Goal: Find specific page/section: Find specific page/section

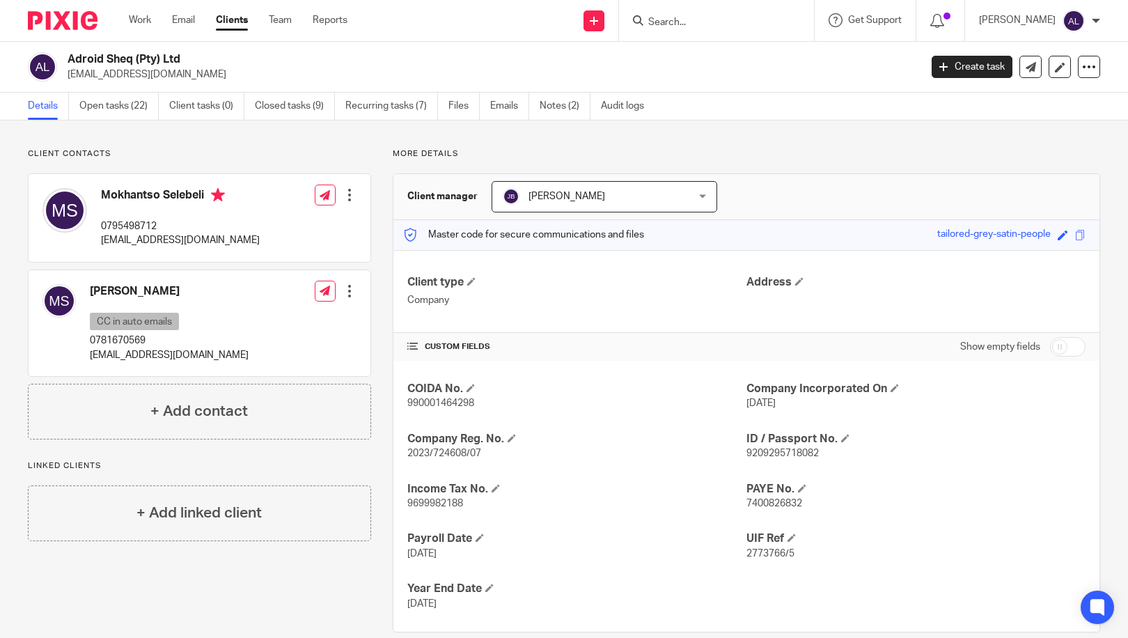
click at [693, 27] on input "Search" at bounding box center [709, 23] width 125 height 13
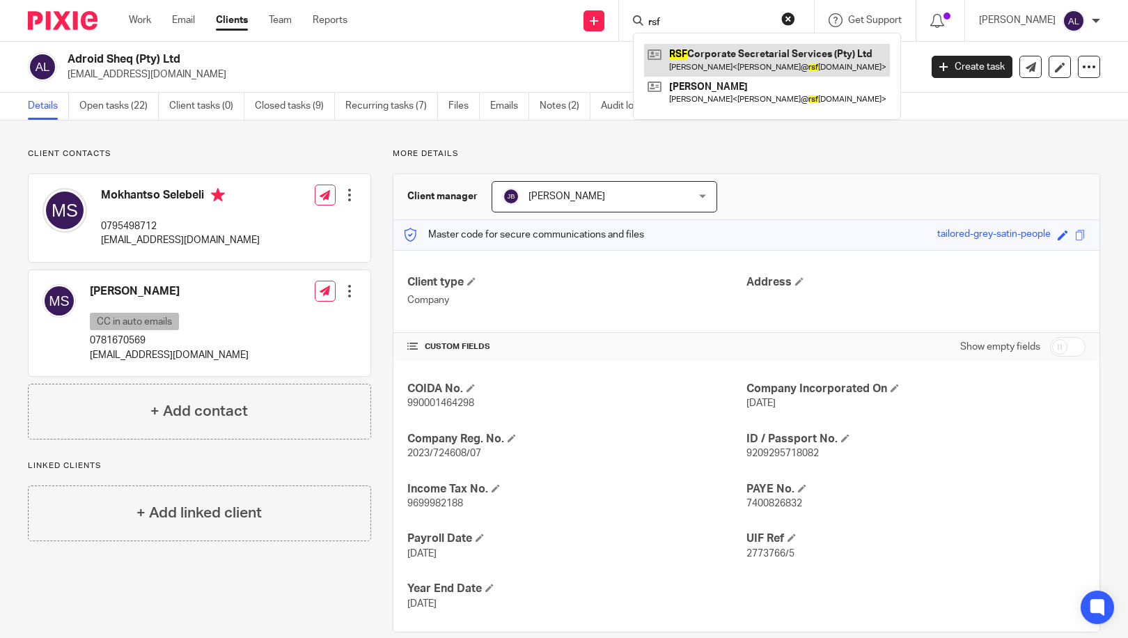
type input "rsf"
click at [700, 54] on link at bounding box center [767, 60] width 246 height 32
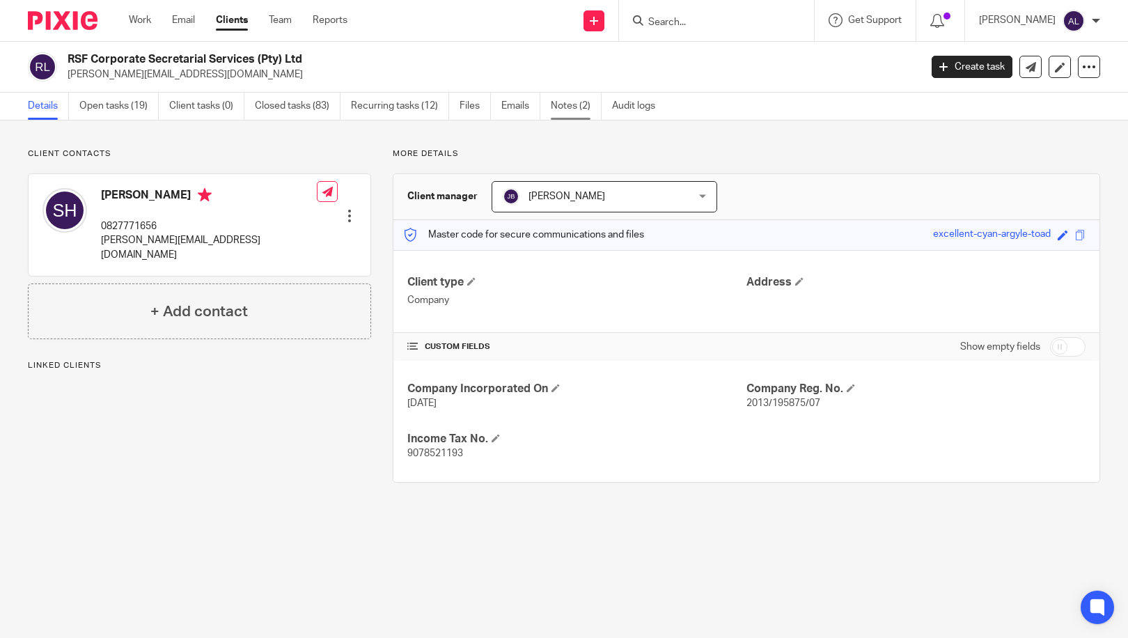
click at [576, 107] on link "Notes (2)" at bounding box center [576, 106] width 51 height 27
